Goal: Entertainment & Leisure: Consume media (video, audio)

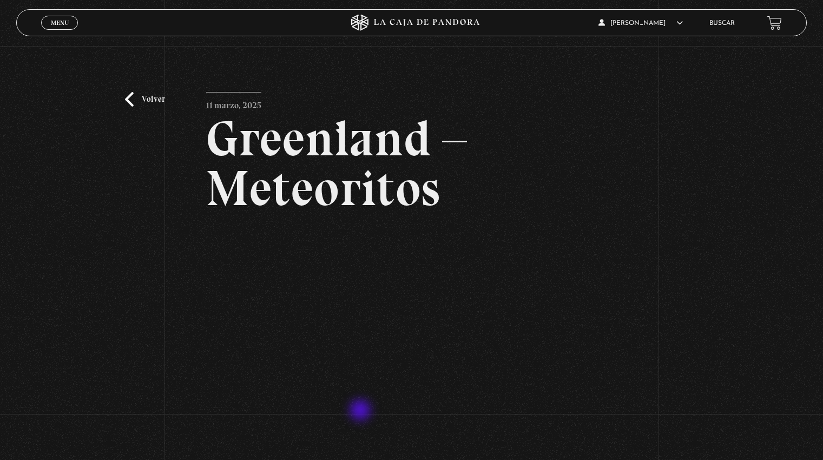
scroll to position [39, 0]
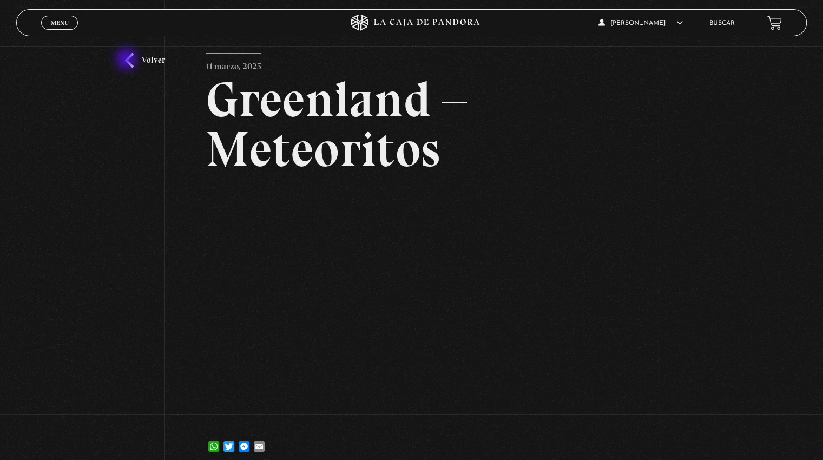
click at [128, 60] on link "Volver" at bounding box center [145, 60] width 40 height 15
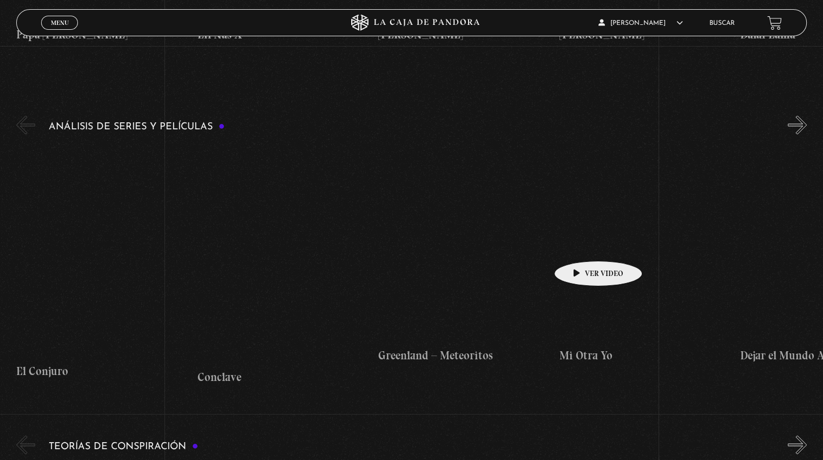
scroll to position [1963, 0]
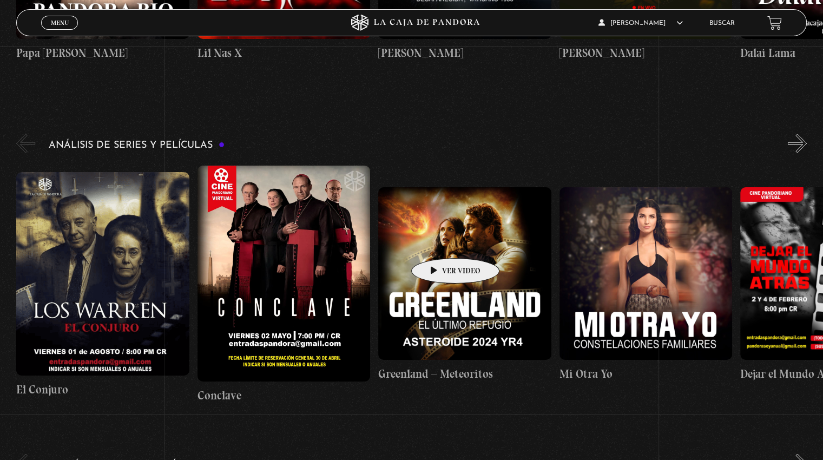
click at [438, 242] on figure at bounding box center [464, 273] width 173 height 173
click at [473, 258] on figure at bounding box center [464, 273] width 173 height 173
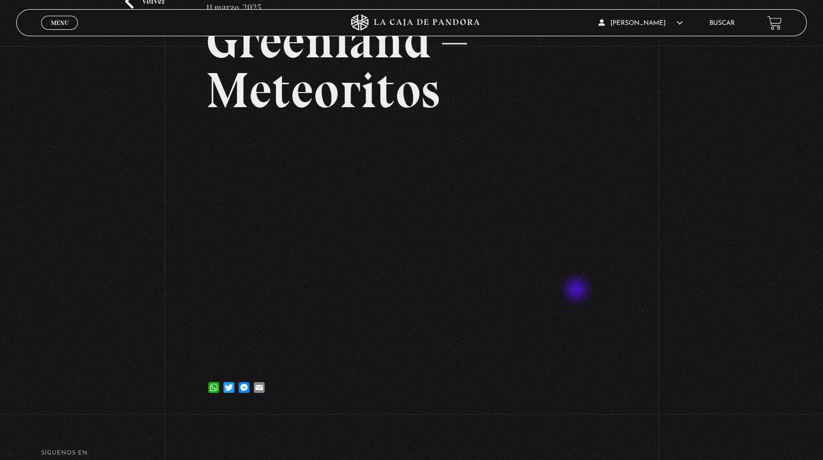
scroll to position [117, 0]
